Goal: Book appointment/travel/reservation

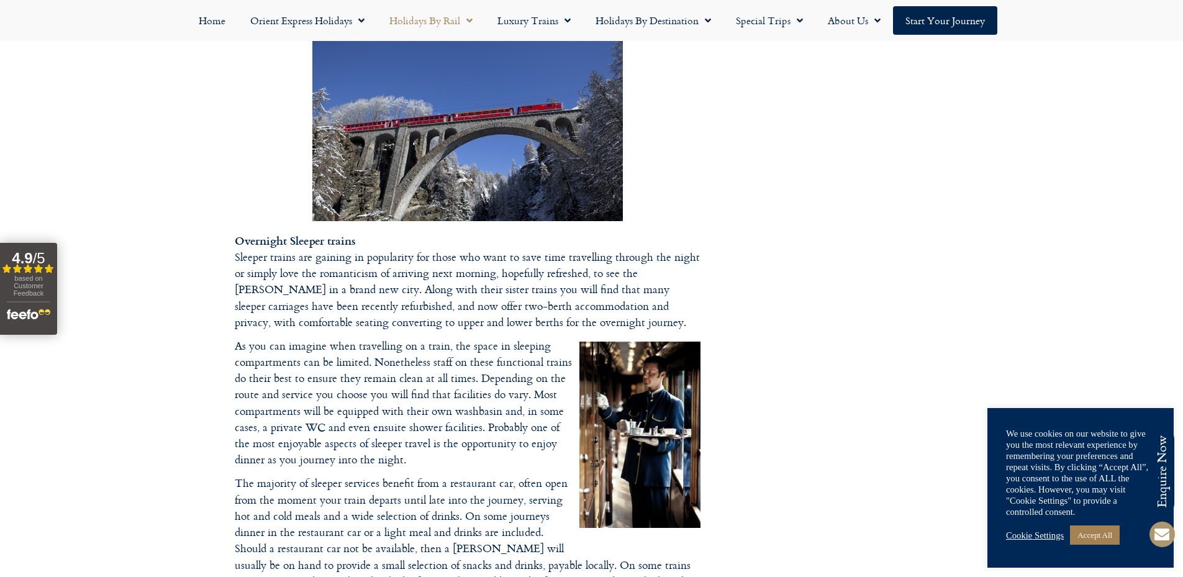
scroll to position [1235, 0]
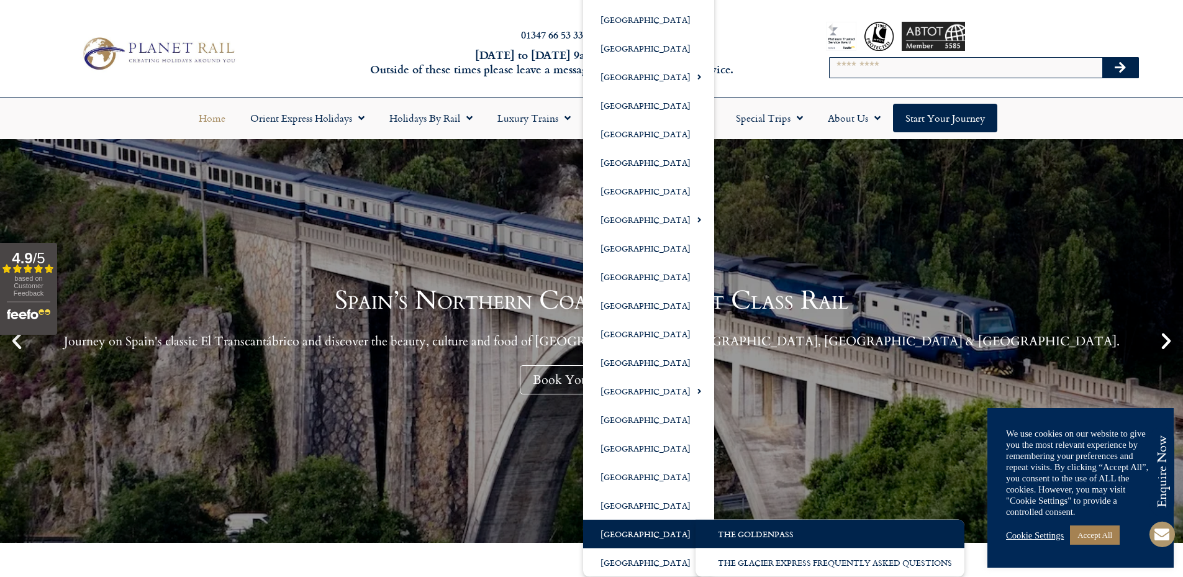
click at [749, 540] on link "The GoldenPass" at bounding box center [830, 534] width 269 height 29
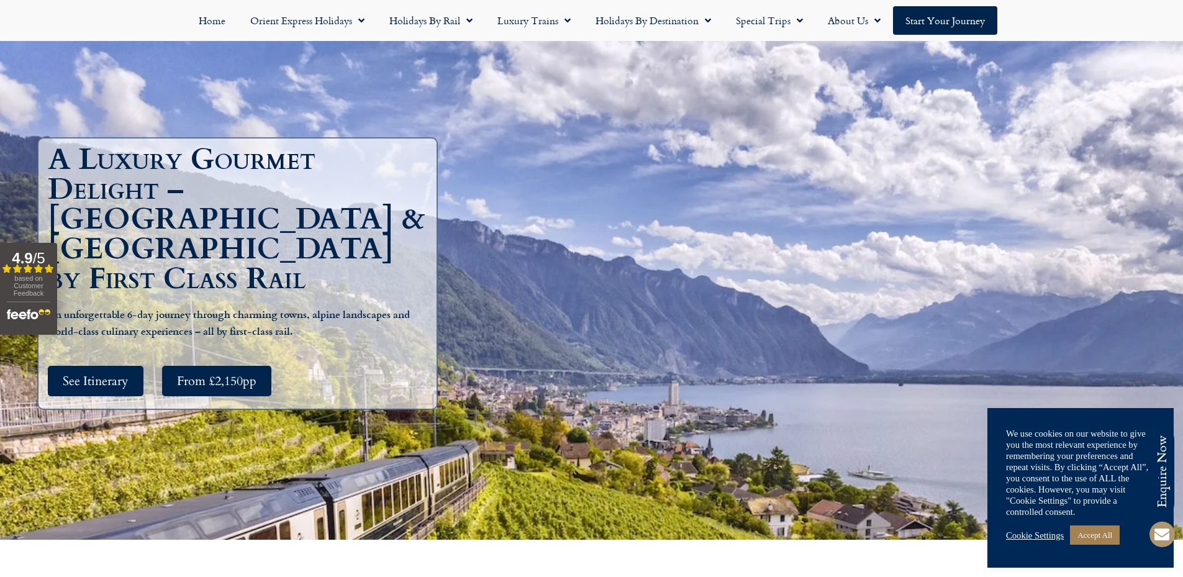
scroll to position [124, 0]
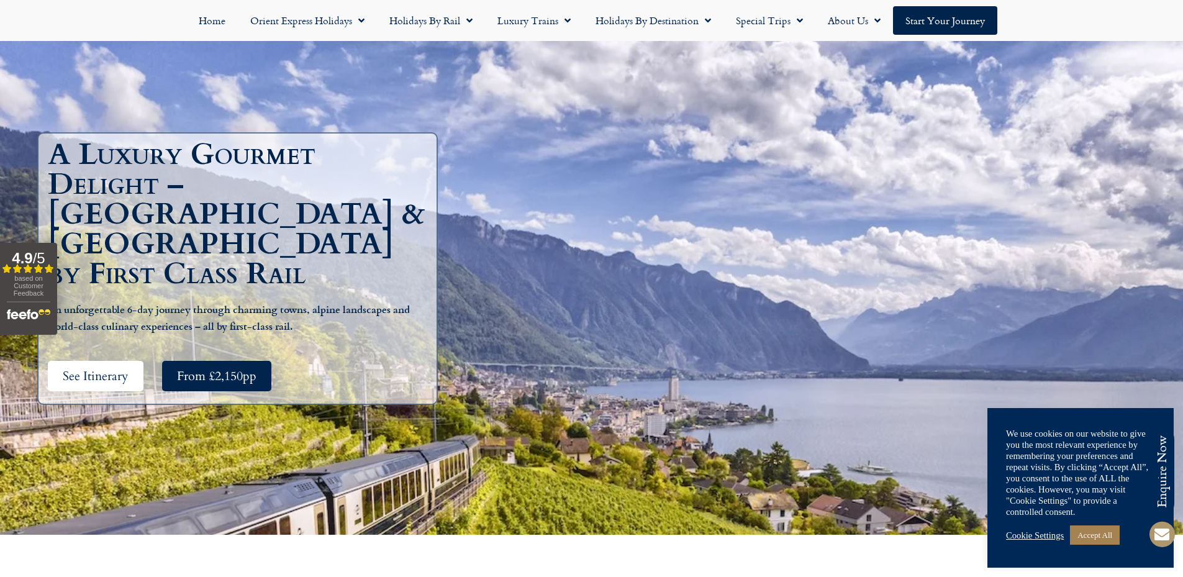
click at [81, 368] on span "See Itinerary" at bounding box center [96, 376] width 66 height 16
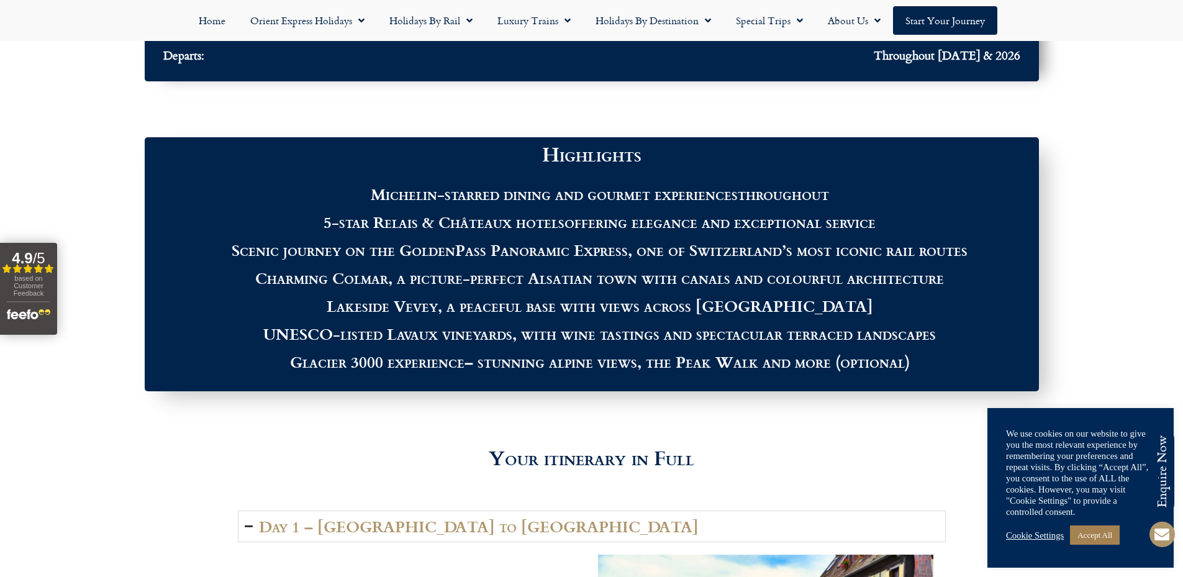
scroll to position [1356, 0]
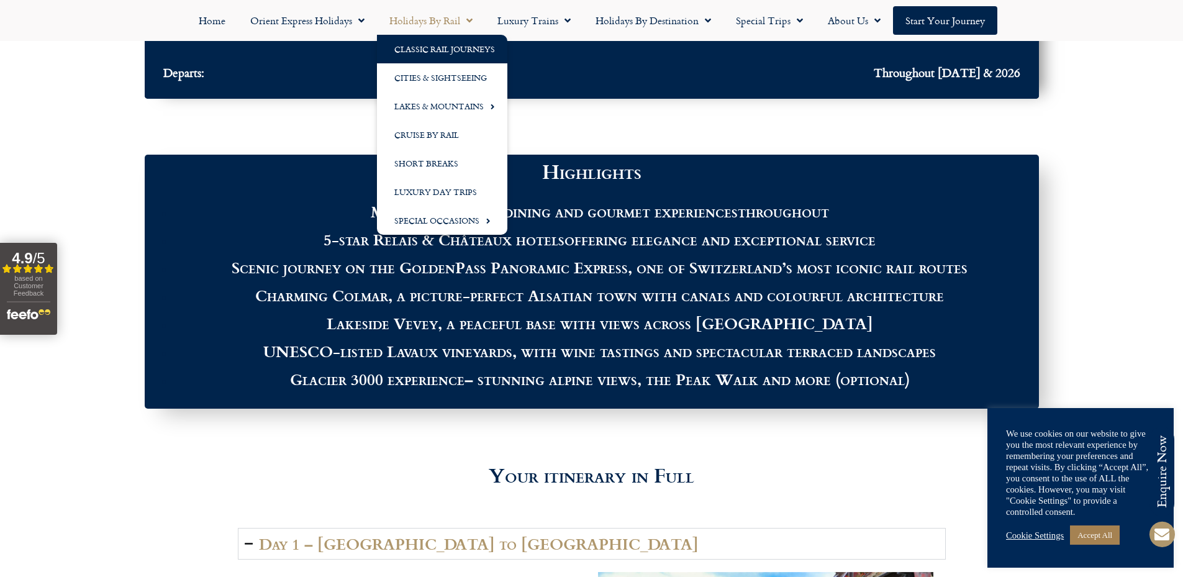
click at [439, 52] on link "Classic Rail Journeys" at bounding box center [442, 49] width 130 height 29
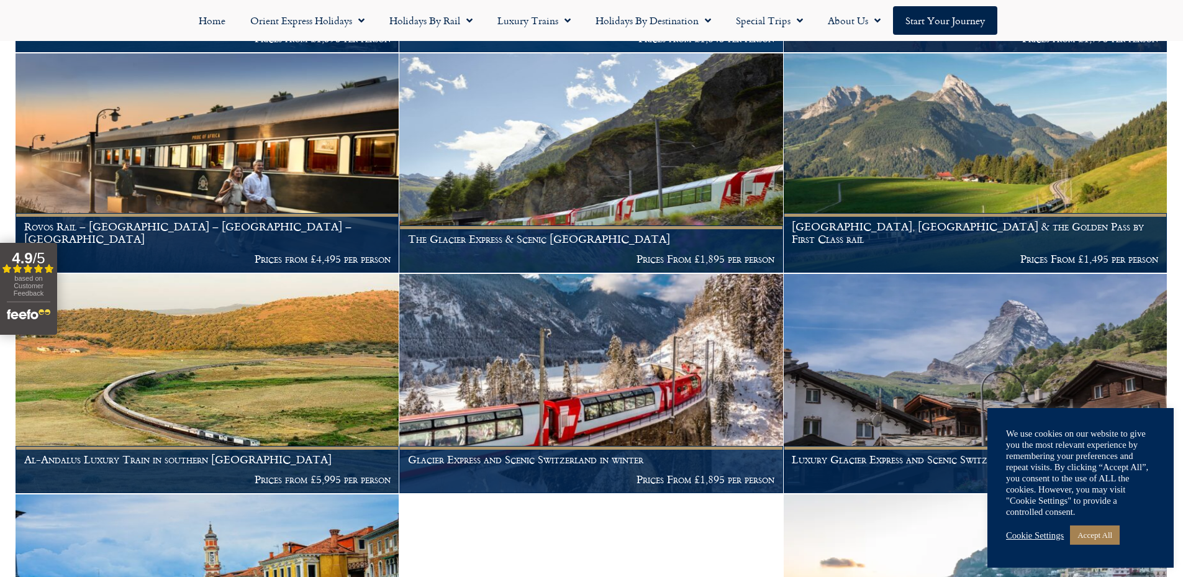
scroll to position [497, 0]
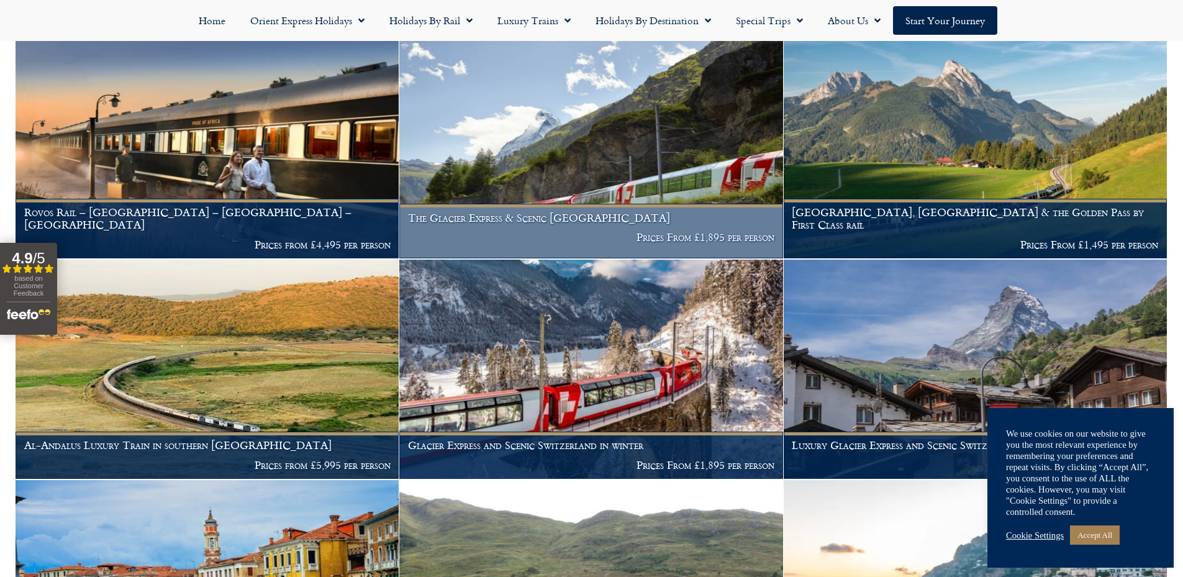
click at [565, 165] on img at bounding box center [590, 148] width 383 height 219
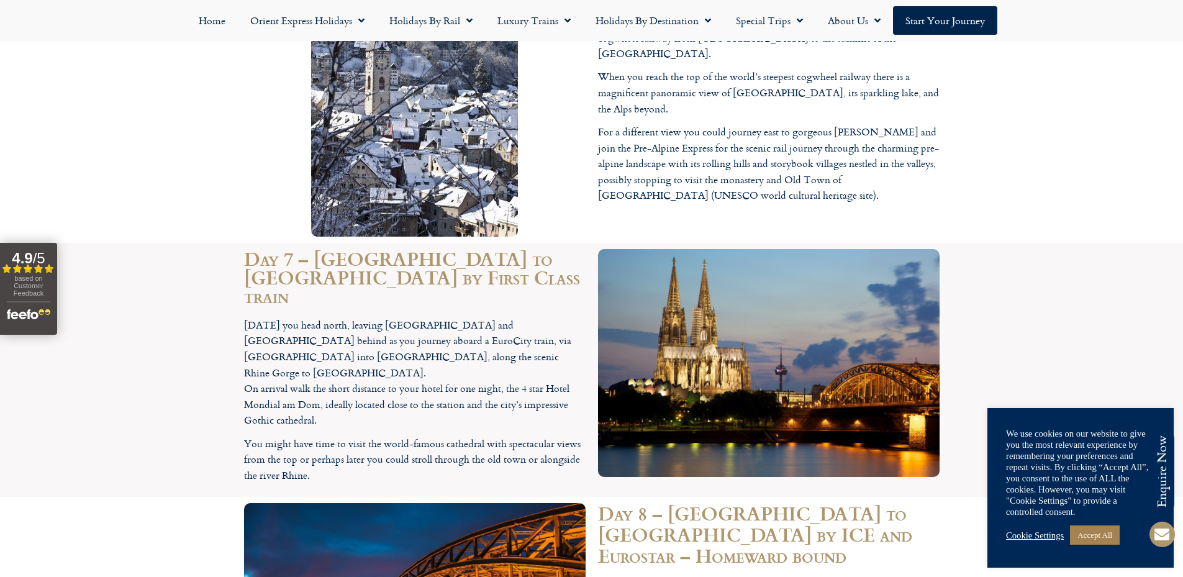
scroll to position [3602, 0]
drag, startPoint x: 547, startPoint y: 186, endPoint x: 319, endPoint y: 206, distance: 228.8
click at [319, 317] on p "Today you head north, leaving Chur and Switzerland behind as you journey aboard…" at bounding box center [415, 372] width 342 height 111
copy p "Hotel Mondial am Dom"
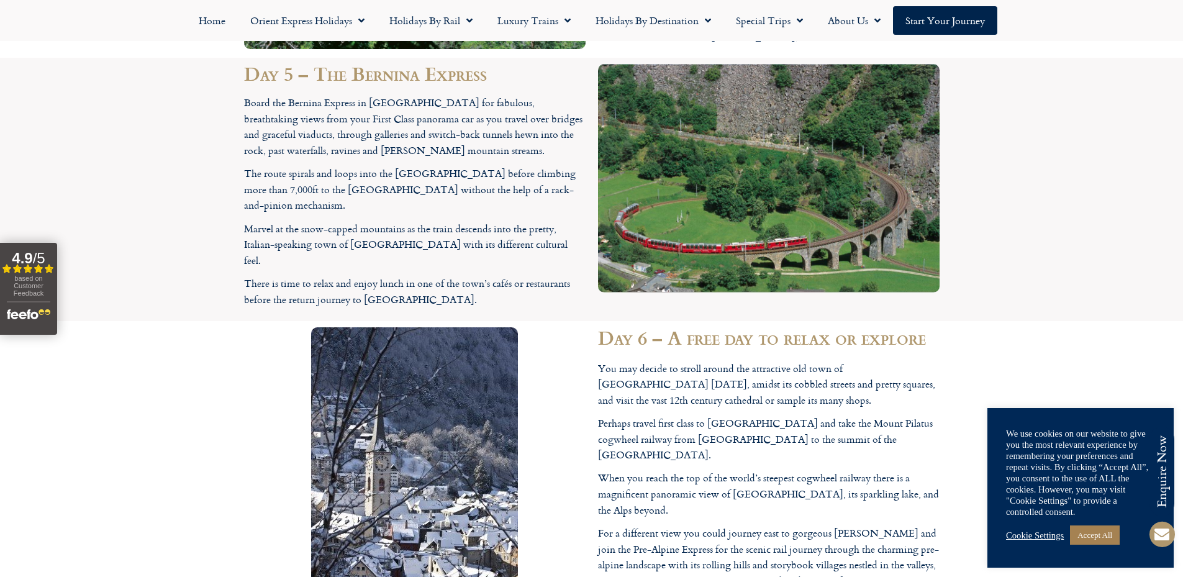
scroll to position [3229, 0]
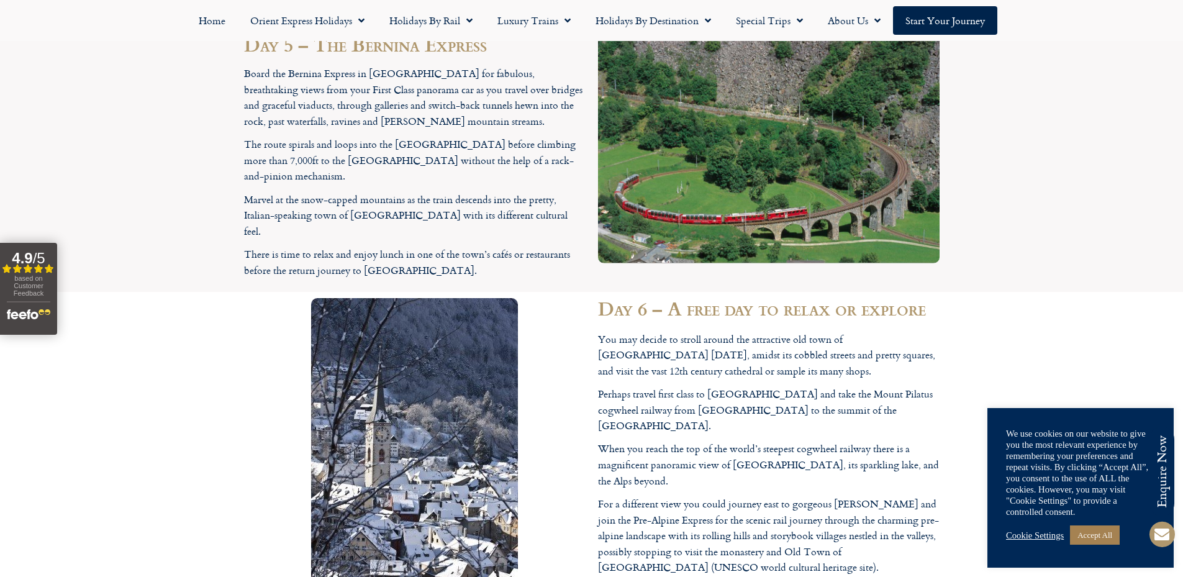
drag, startPoint x: 663, startPoint y: 343, endPoint x: 673, endPoint y: 384, distance: 42.0
click at [673, 384] on div "Day 6 – A free day to relax or explore You may decide to stroll around the attr…" at bounding box center [769, 453] width 354 height 323
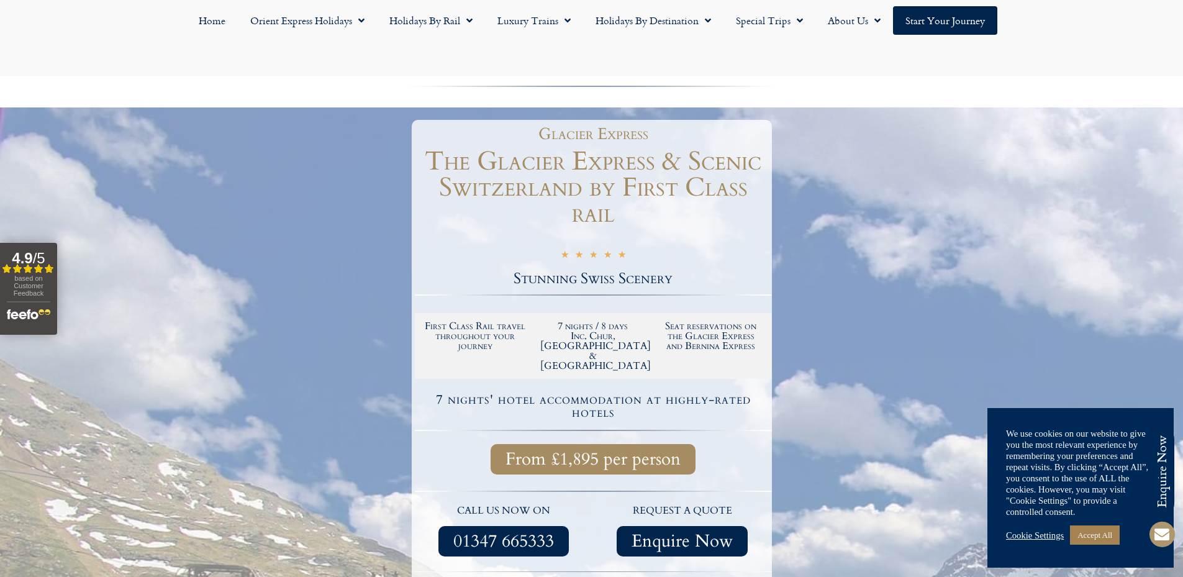
scroll to position [186, 0]
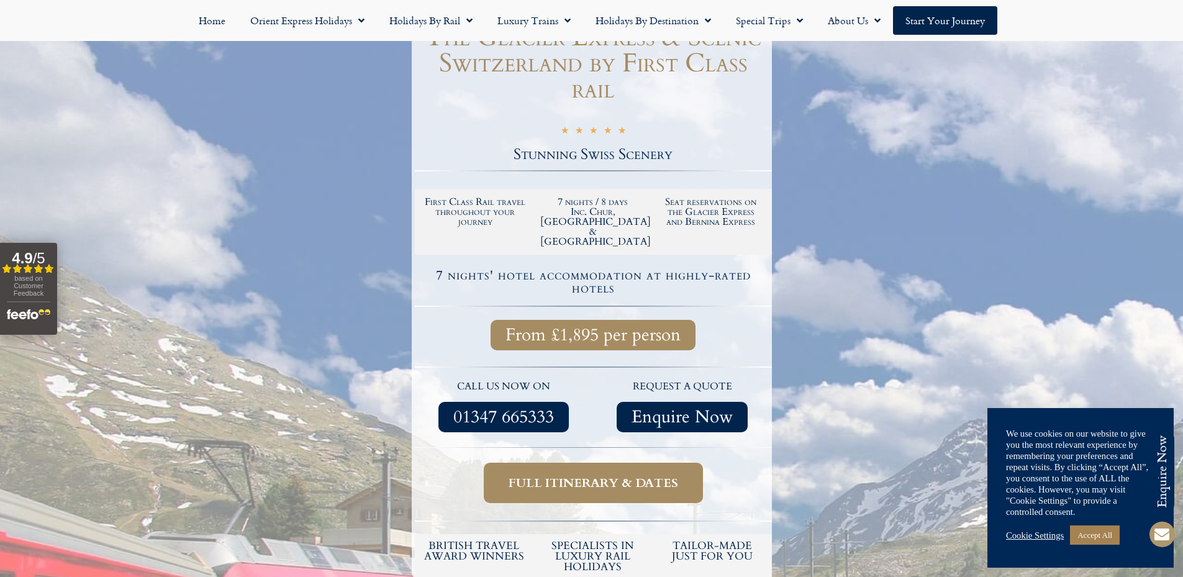
click at [590, 463] on link "Full itinerary & dates" at bounding box center [593, 483] width 219 height 40
click at [591, 475] on span "Full itinerary & dates" at bounding box center [594, 483] width 170 height 16
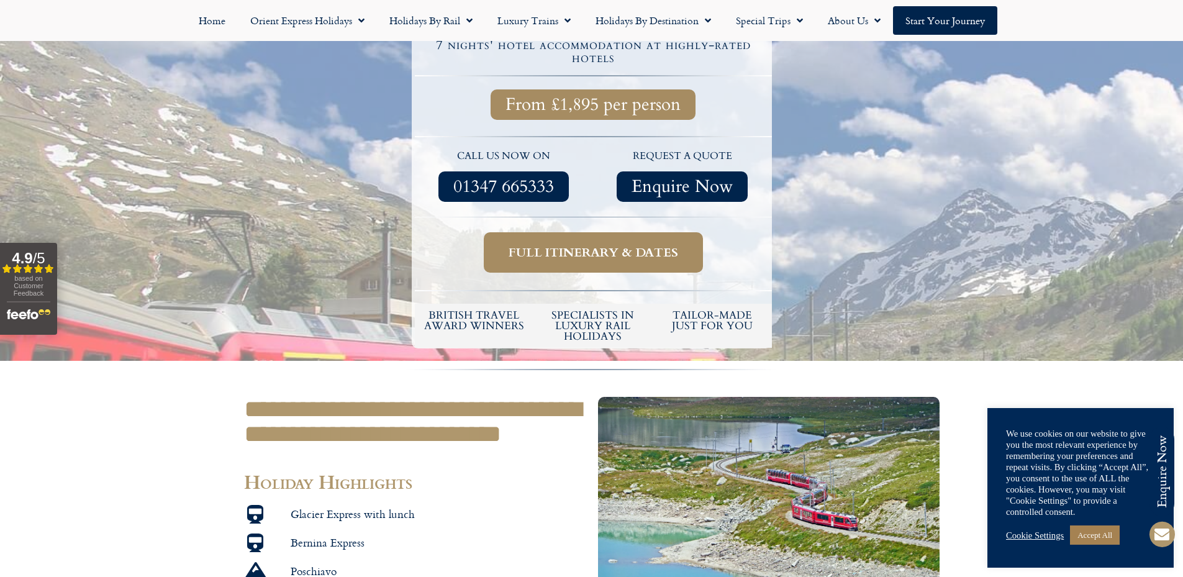
scroll to position [435, 0]
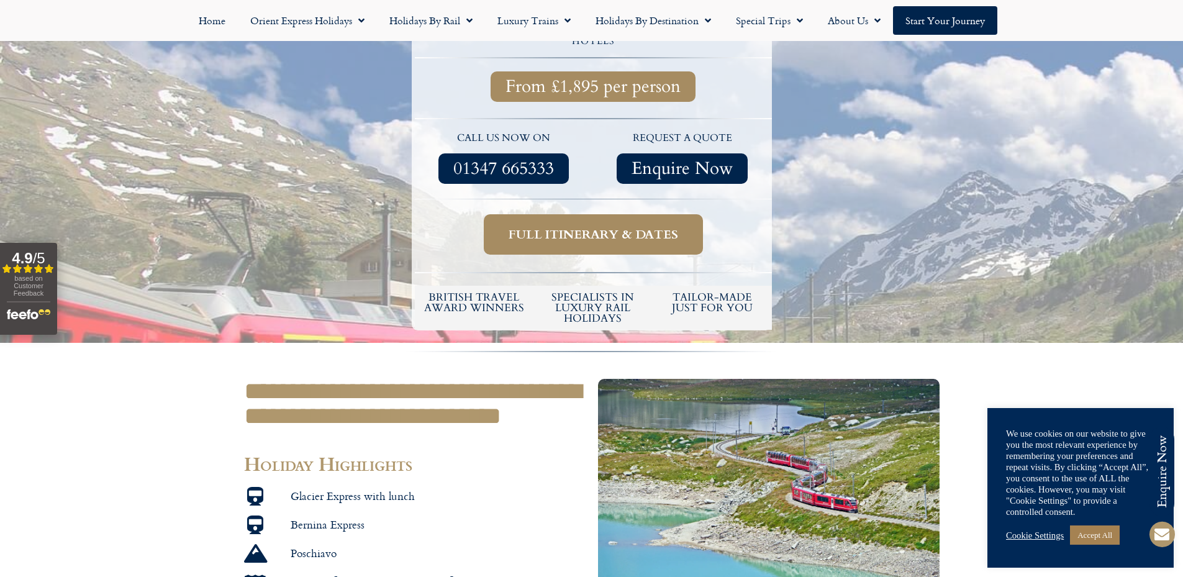
click at [210, 373] on section "**********" at bounding box center [591, 571] width 1183 height 396
click at [587, 227] on span "Full itinerary & dates" at bounding box center [594, 235] width 170 height 16
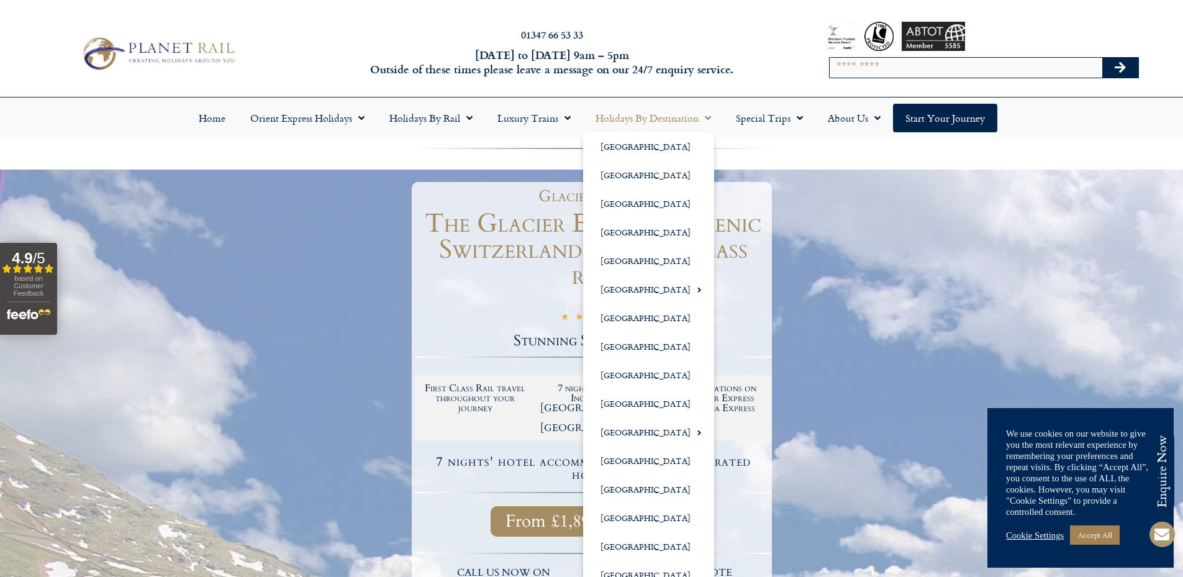
click at [699, 116] on span "Menu" at bounding box center [705, 118] width 12 height 22
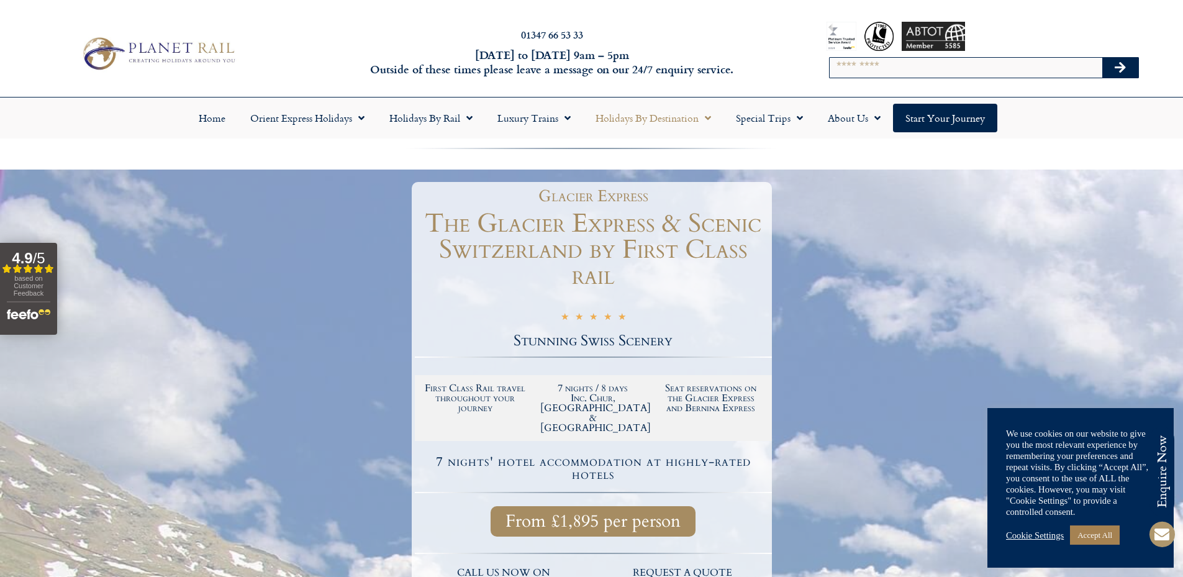
click at [704, 116] on span "Menu" at bounding box center [705, 118] width 12 height 22
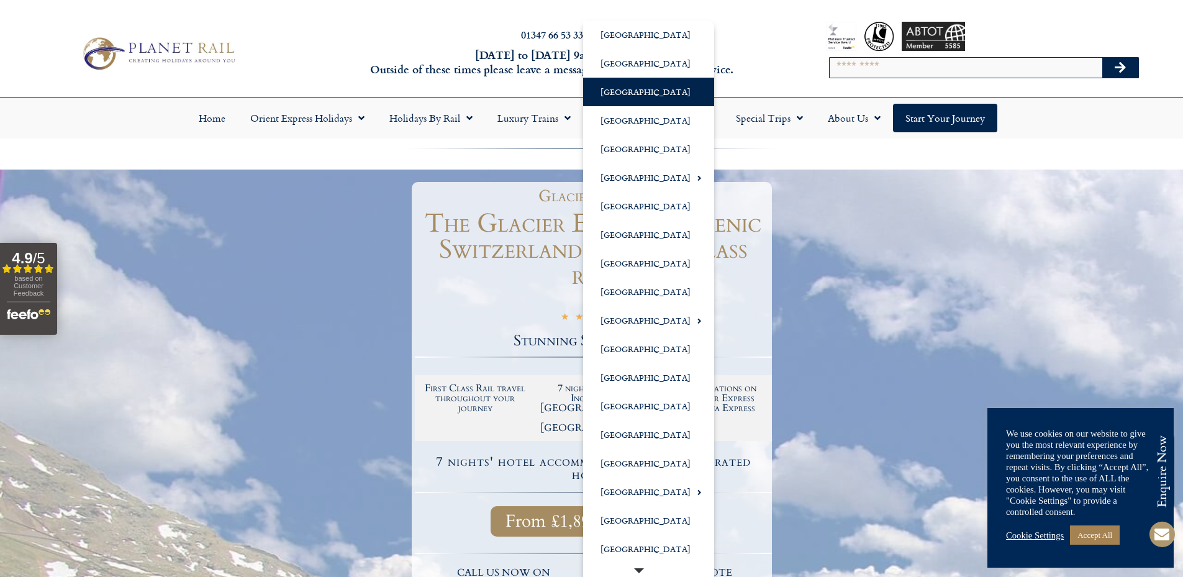
click at [627, 98] on link "[GEOGRAPHIC_DATA]" at bounding box center [648, 92] width 131 height 29
